Goal: Task Accomplishment & Management: Manage account settings

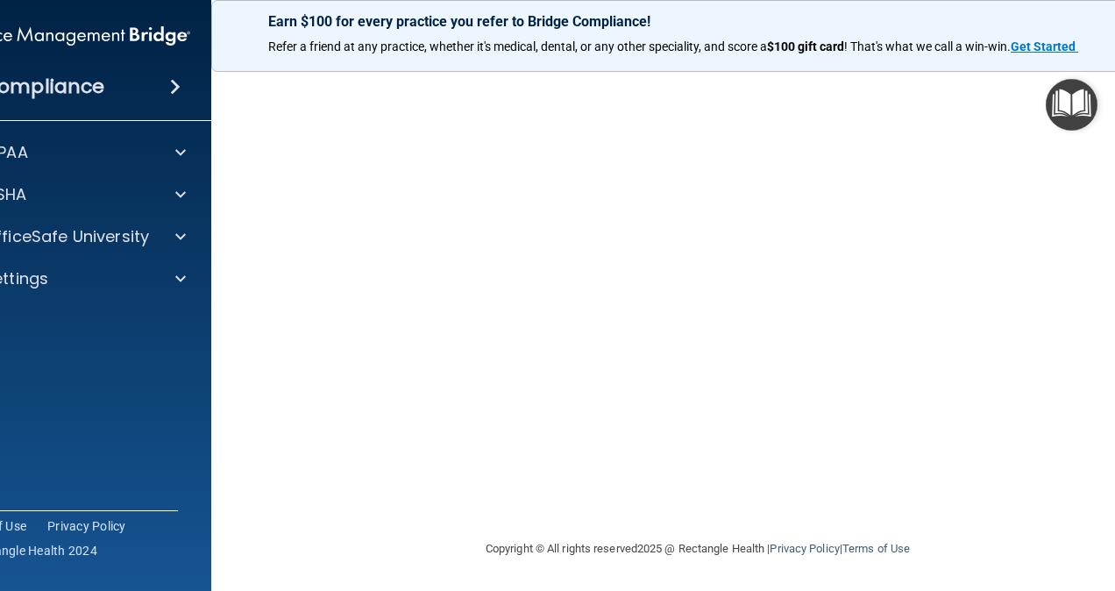
scroll to position [72, 0]
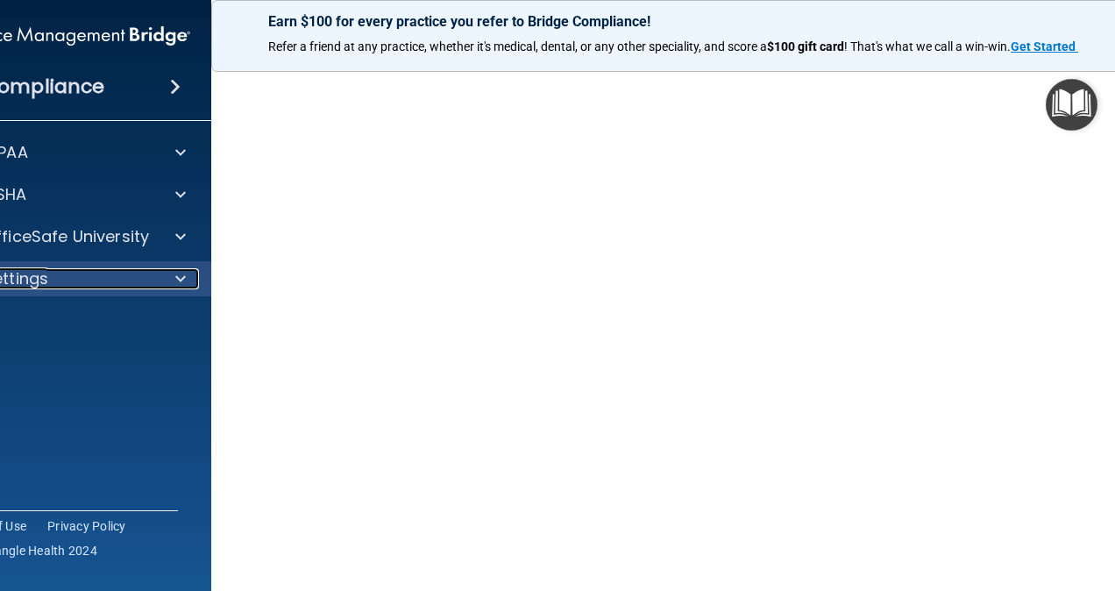
click at [110, 276] on div "Settings" at bounding box center [47, 278] width 217 height 21
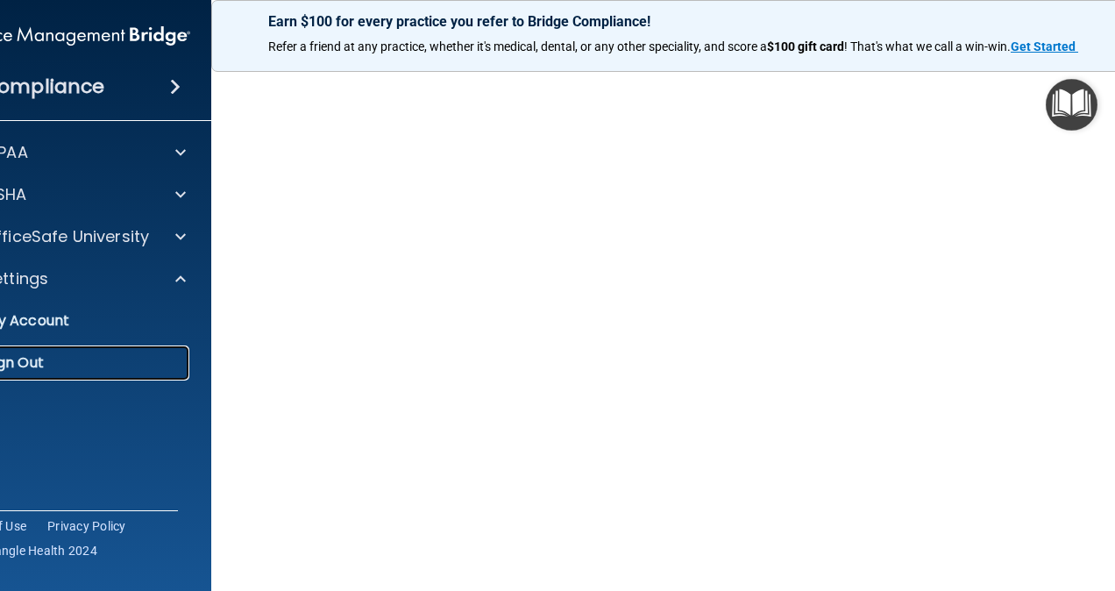
click at [51, 361] on p "Sign Out" at bounding box center [61, 363] width 239 height 18
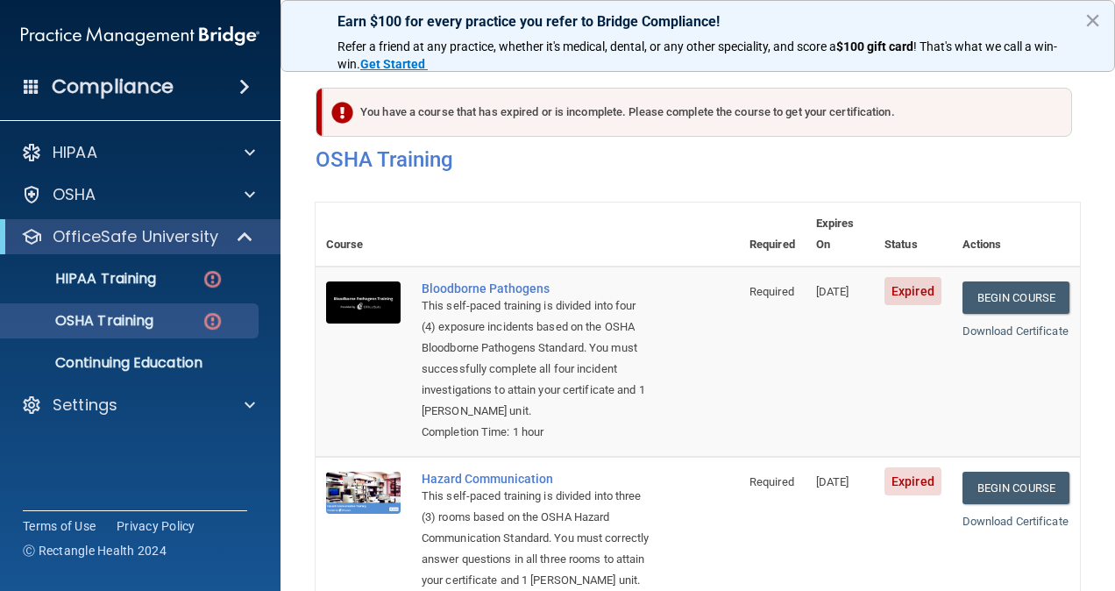
scroll to position [441, 0]
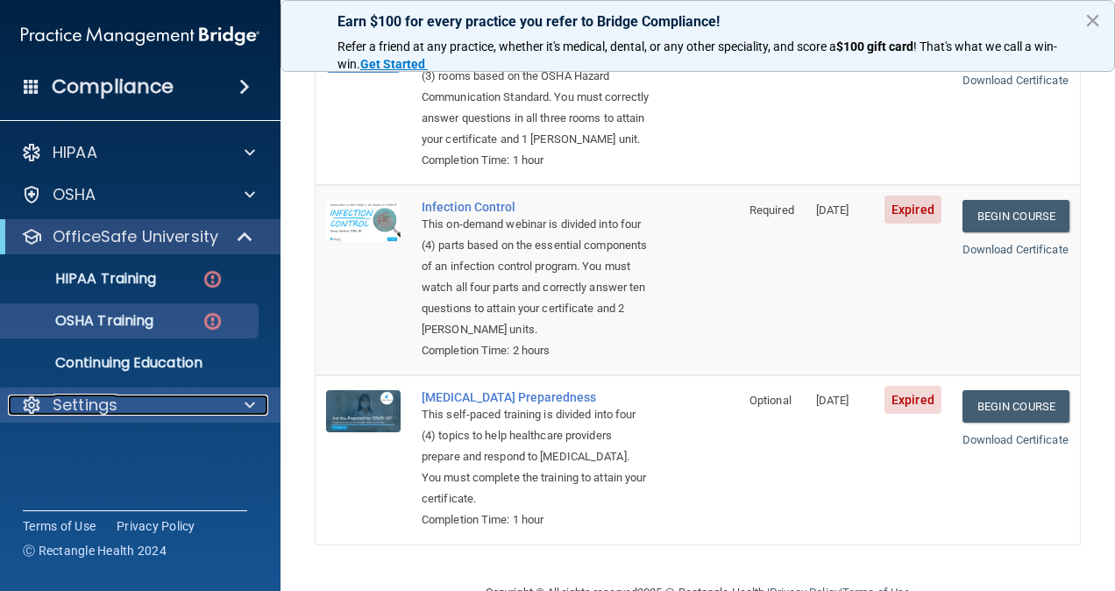
click at [93, 415] on p "Settings" at bounding box center [85, 404] width 65 height 21
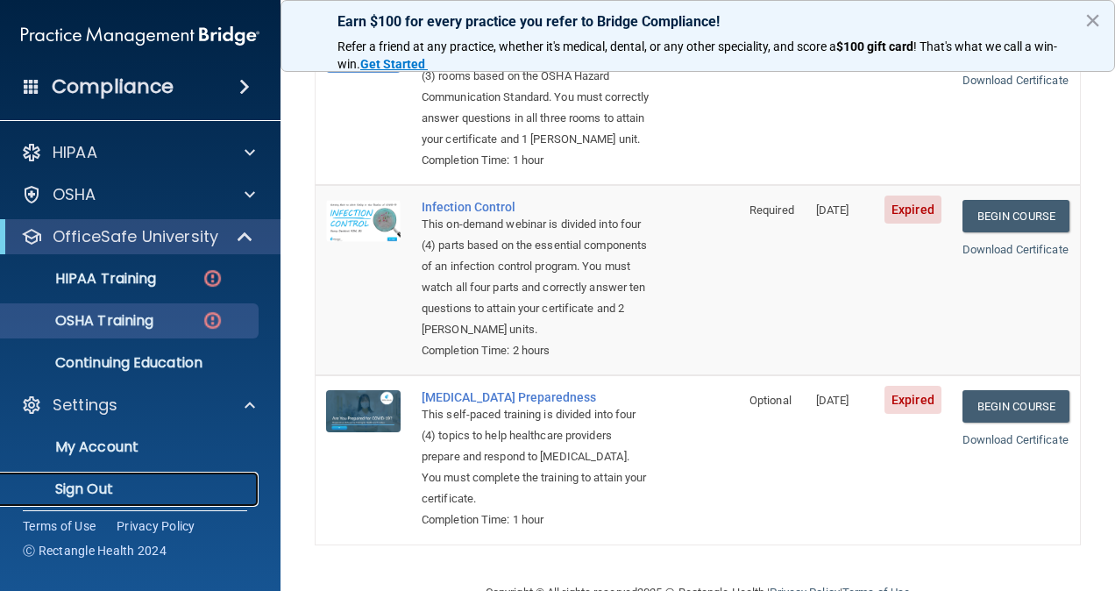
click at [88, 486] on p "Sign Out" at bounding box center [130, 489] width 239 height 18
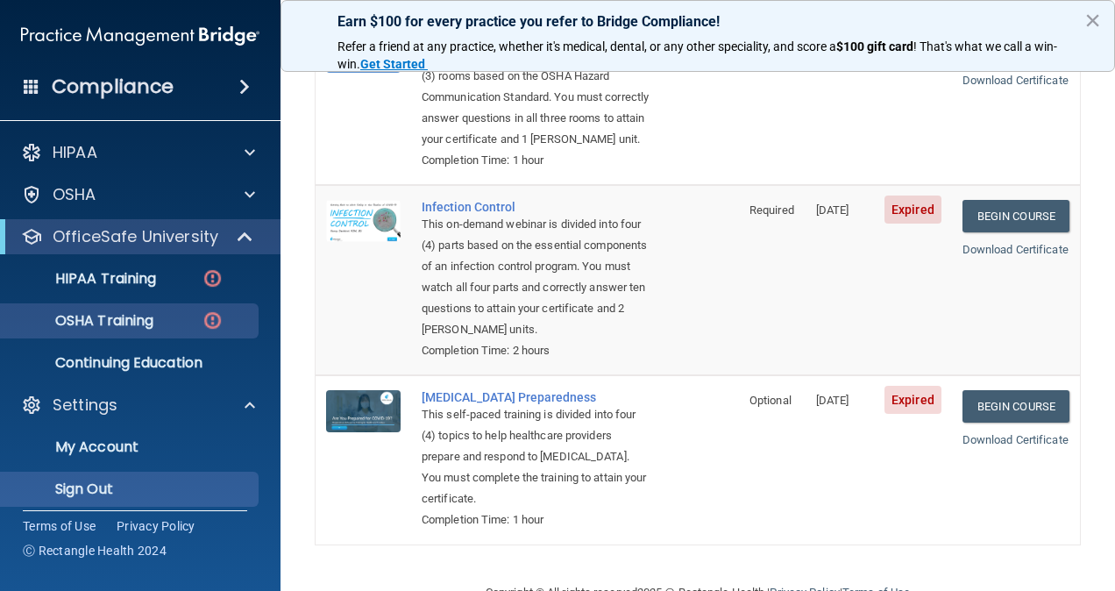
scroll to position [93, 0]
